Goal: Navigation & Orientation: Find specific page/section

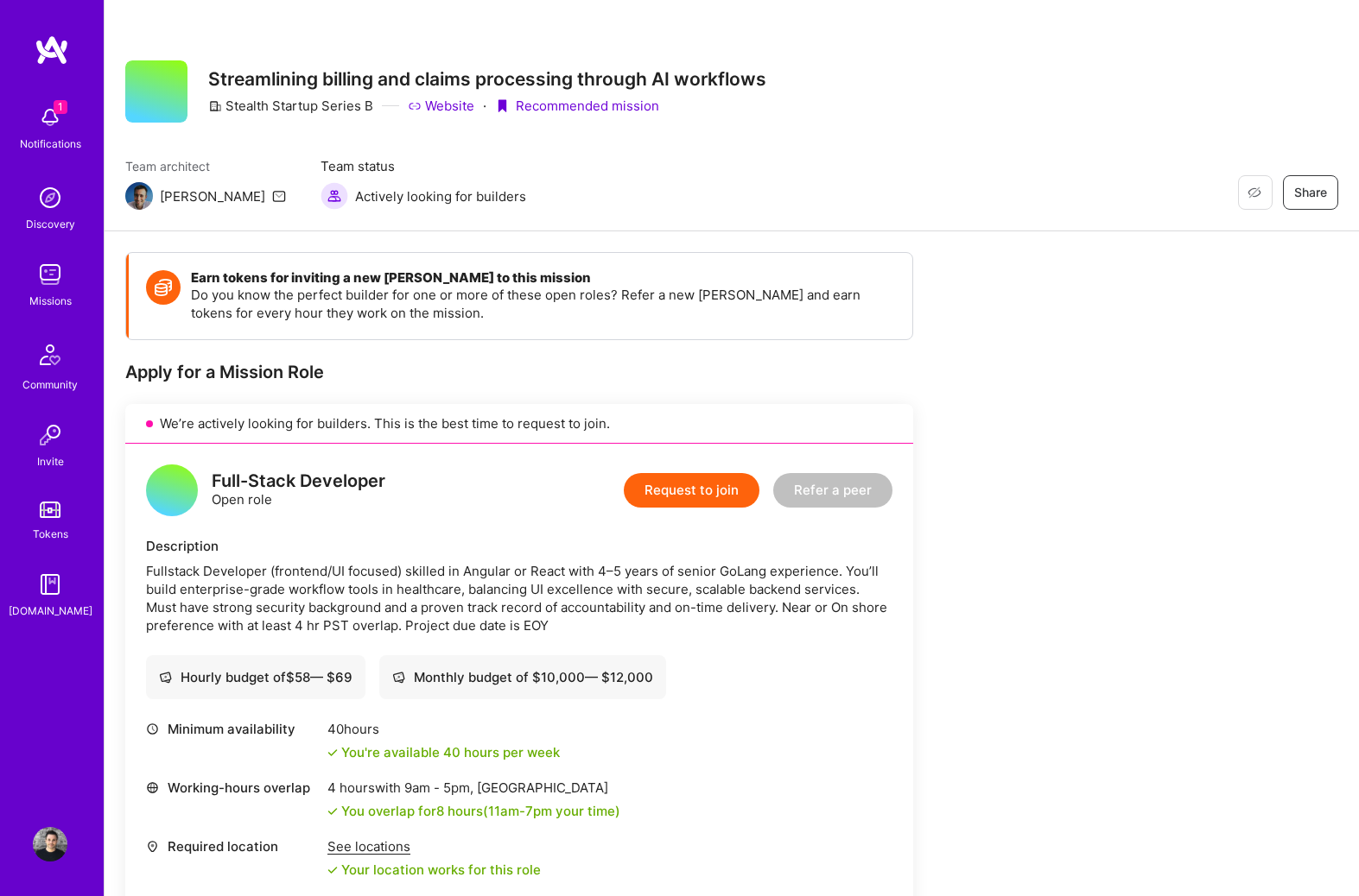
click at [45, 45] on img at bounding box center [52, 50] width 35 height 31
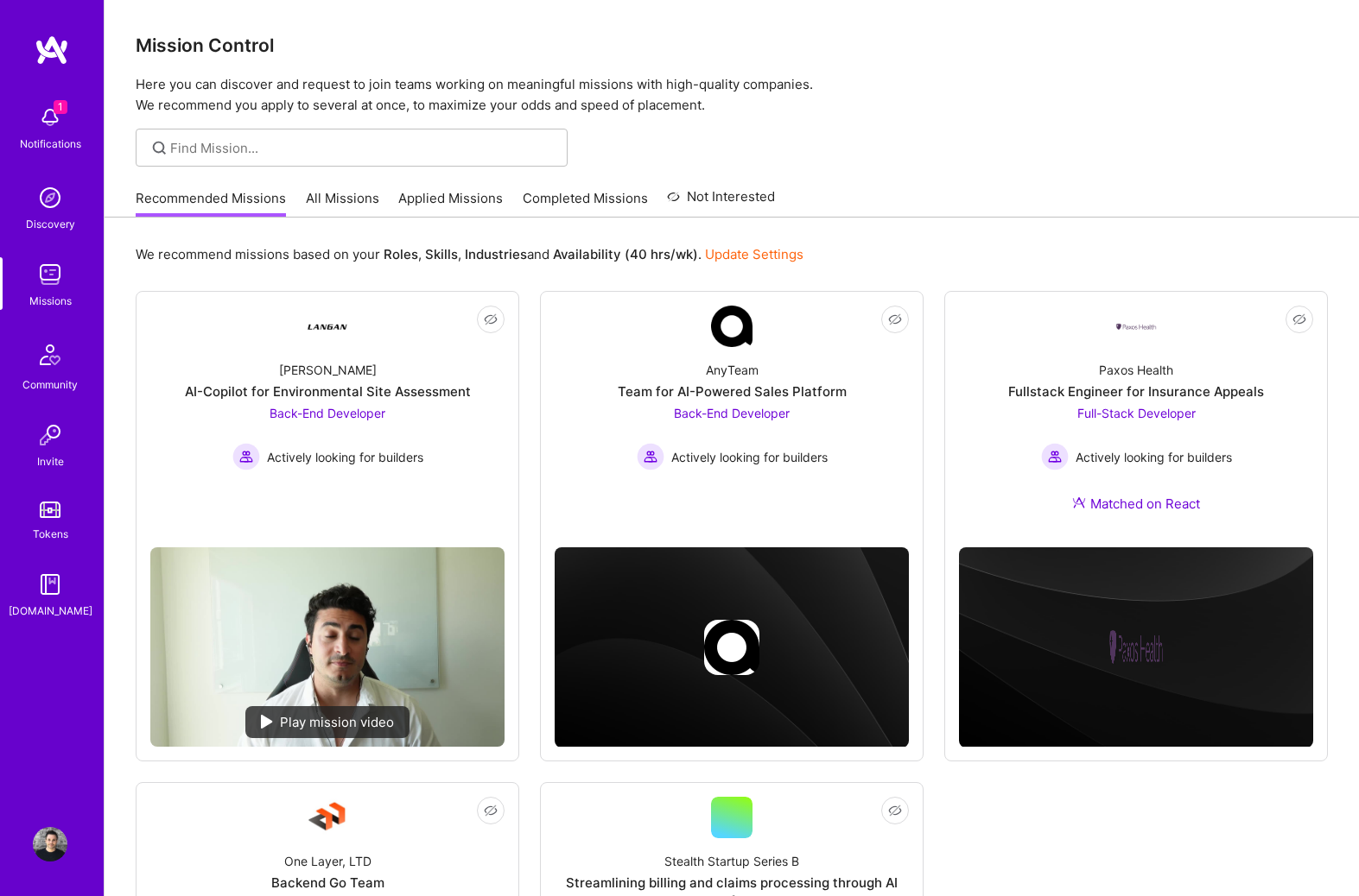
click at [331, 194] on link "All Missions" at bounding box center [342, 203] width 74 height 29
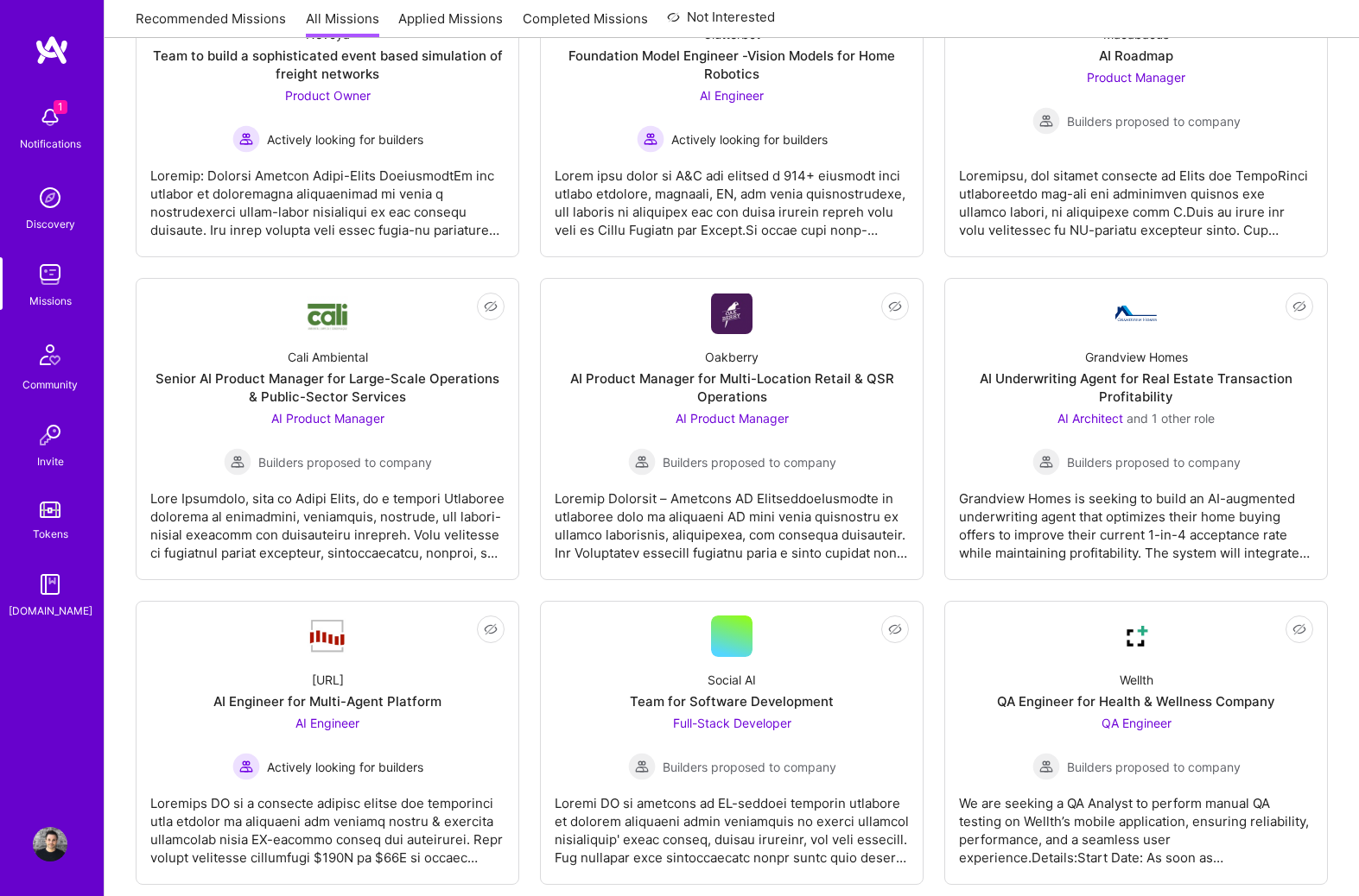
scroll to position [1002, 0]
